Goal: Task Accomplishment & Management: Use online tool/utility

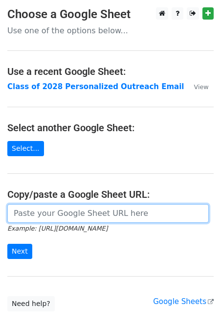
click at [50, 212] on input "url" at bounding box center [108, 213] width 202 height 19
paste input "[URL][DOMAIN_NAME]"
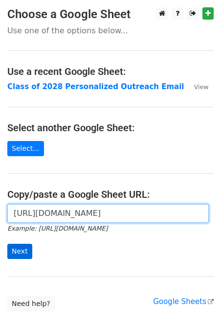
type input "[URL][DOMAIN_NAME]"
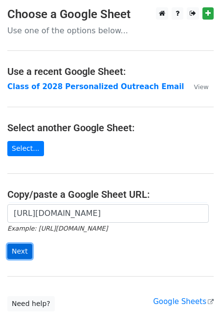
click at [23, 249] on input "Next" at bounding box center [19, 251] width 25 height 15
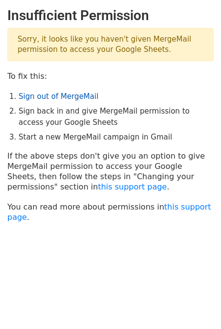
click at [66, 97] on link "Sign out of MergeMail" at bounding box center [59, 96] width 80 height 9
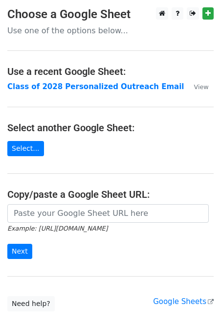
scroll to position [13, 0]
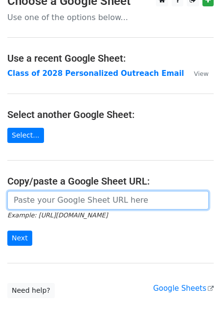
click at [36, 193] on input "url" at bounding box center [108, 200] width 202 height 19
paste input "https://docs.google.com/spreadsheets/d/16LTqbwBkqNGPSl_nJZNONDVBNCgJQ1cgrW-Zy27…"
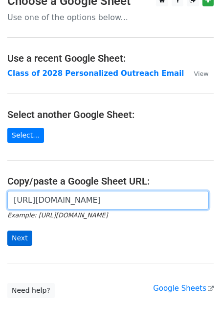
type input "https://docs.google.com/spreadsheets/d/16LTqbwBkqNGPSl_nJZNONDVBNCgJQ1cgrW-Zy27…"
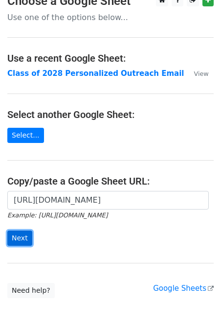
click at [20, 236] on input "Next" at bounding box center [19, 237] width 25 height 15
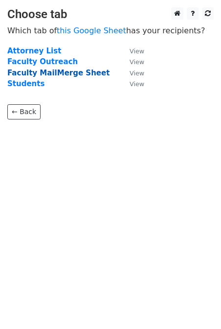
click at [73, 69] on strong "Faculty MailMerge Sheet" at bounding box center [58, 73] width 102 height 9
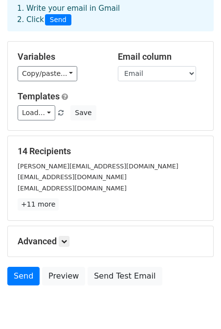
scroll to position [53, 0]
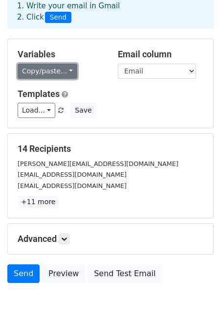
click at [64, 68] on link "Copy/paste..." at bounding box center [48, 71] width 60 height 15
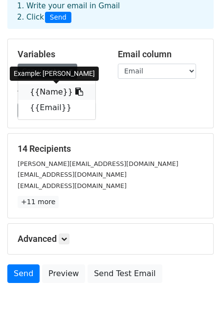
click at [52, 92] on link "{{Name}}" at bounding box center [56, 92] width 77 height 16
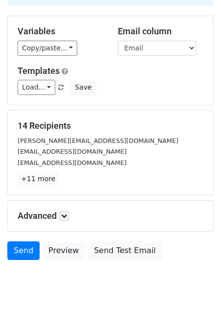
scroll to position [77, 0]
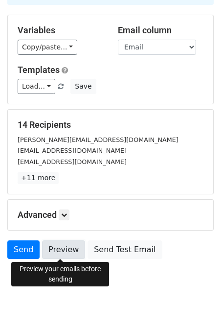
click at [70, 248] on link "Preview" at bounding box center [63, 249] width 43 height 19
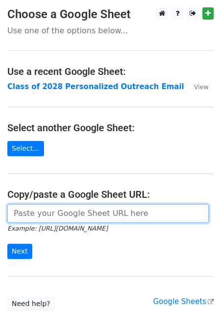
click at [55, 213] on input "url" at bounding box center [108, 213] width 202 height 19
paste input "[URL][DOMAIN_NAME]"
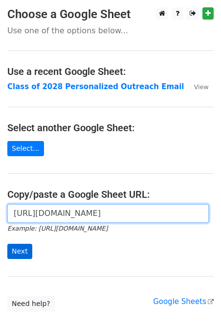
type input "[URL][DOMAIN_NAME]"
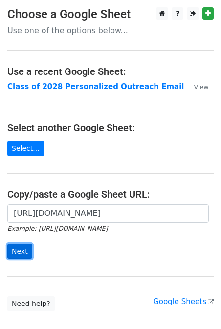
click at [17, 248] on input "Next" at bounding box center [19, 251] width 25 height 15
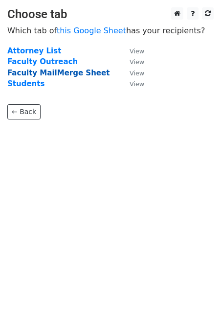
click at [52, 73] on strong "Faculty MailMerge Sheet" at bounding box center [58, 73] width 102 height 9
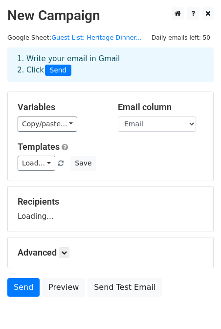
click at [134, 73] on div "1. Write your email in Gmail 2. Click Send" at bounding box center [111, 64] width 202 height 23
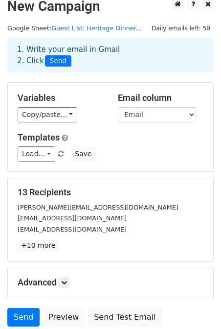
scroll to position [10, 0]
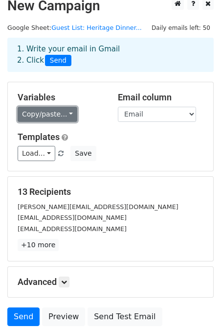
click at [46, 111] on link "Copy/paste..." at bounding box center [48, 114] width 60 height 15
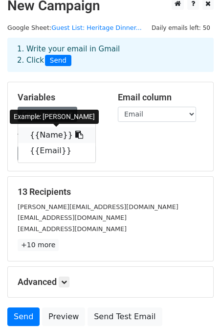
click at [47, 133] on link "{{Name}}" at bounding box center [56, 135] width 77 height 16
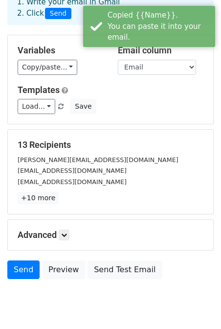
scroll to position [60, 0]
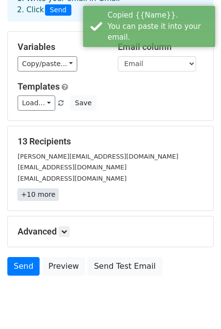
click at [39, 193] on link "+10 more" at bounding box center [38, 194] width 41 height 12
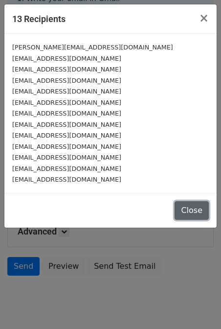
click at [196, 212] on button "Close" at bounding box center [192, 210] width 34 height 19
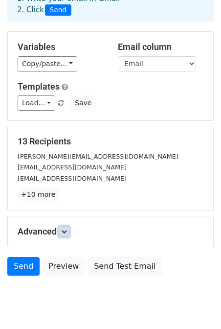
click at [64, 234] on icon at bounding box center [64, 232] width 6 height 6
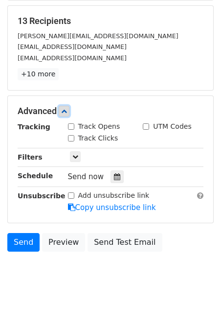
scroll to position [182, 0]
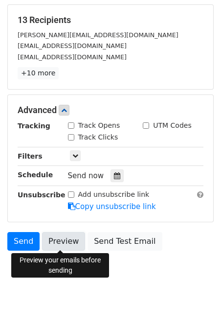
click at [69, 241] on link "Preview" at bounding box center [63, 241] width 43 height 19
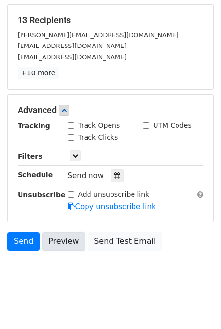
click at [70, 246] on link "Preview" at bounding box center [63, 241] width 43 height 19
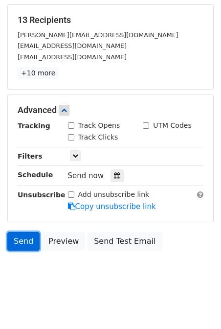
click at [25, 242] on link "Send" at bounding box center [23, 241] width 32 height 19
